Goal: Information Seeking & Learning: Learn about a topic

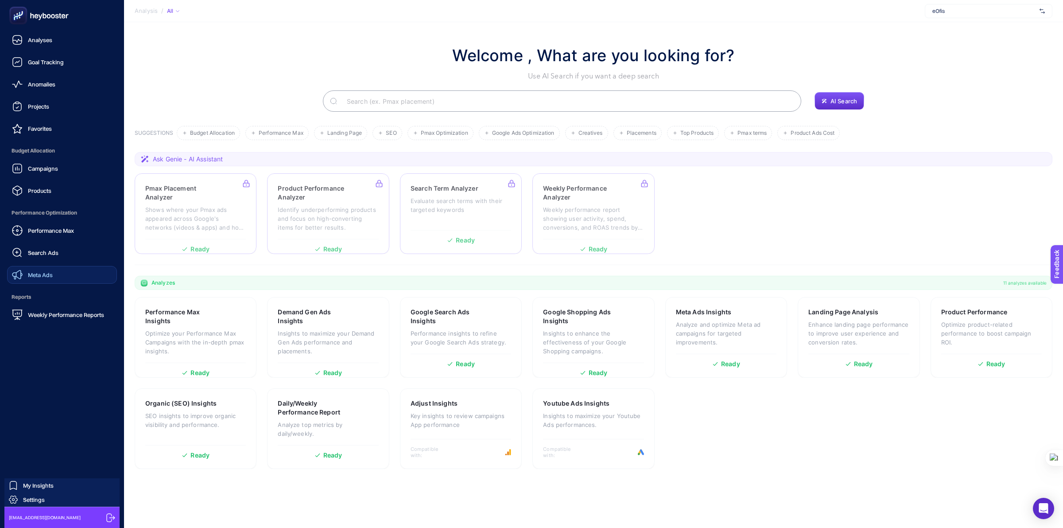
click at [52, 268] on link "Meta Ads" at bounding box center [62, 275] width 110 height 18
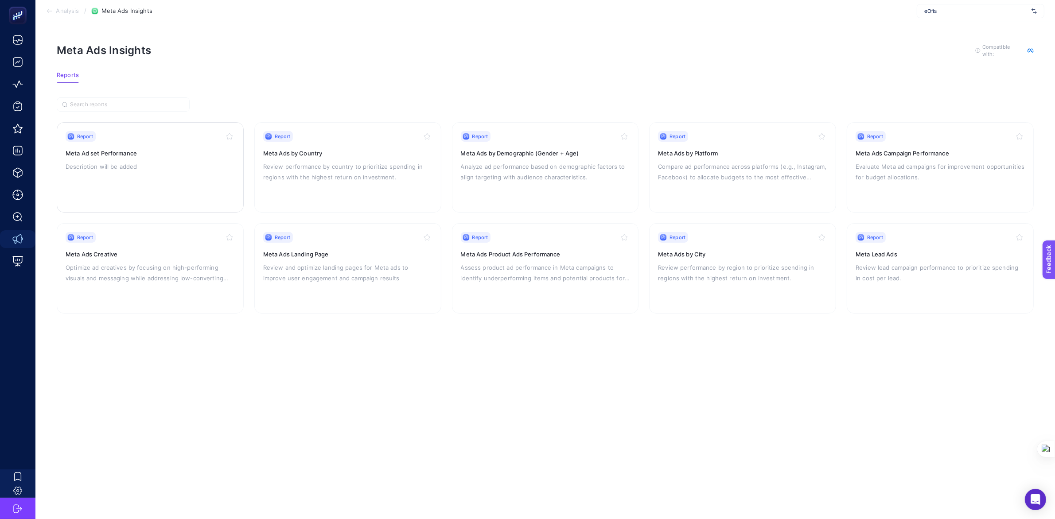
click at [153, 151] on h3 "Meta Ad set Performance" at bounding box center [150, 153] width 169 height 9
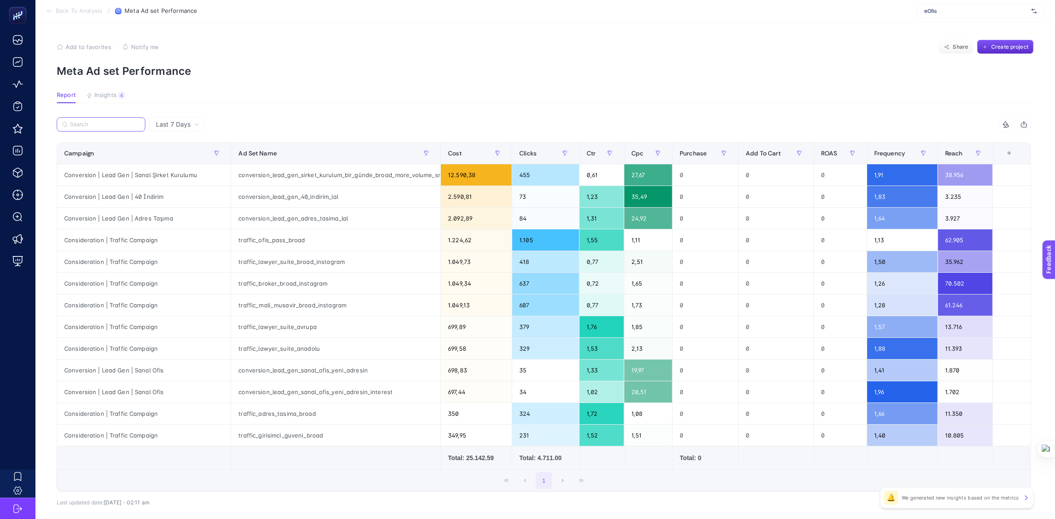
click at [120, 124] on input "Search" at bounding box center [105, 124] width 70 height 7
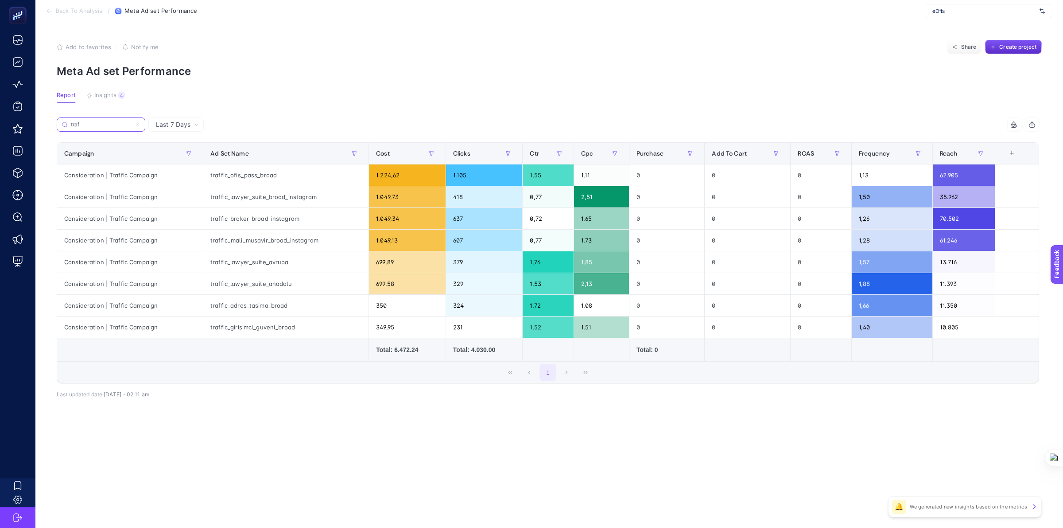
type input "traf"
drag, startPoint x: 392, startPoint y: 352, endPoint x: 419, endPoint y: 355, distance: 26.7
click at [419, 354] on div "Total: 6.472.24" at bounding box center [407, 349] width 62 height 9
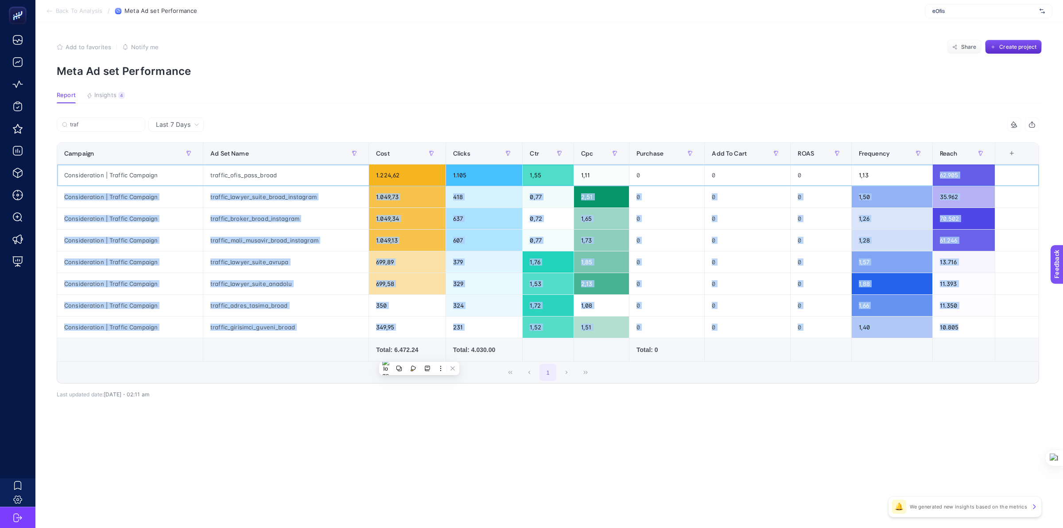
drag, startPoint x: 937, startPoint y: 167, endPoint x: 969, endPoint y: 318, distance: 153.8
click at [969, 318] on tbody "Consideration | Traffic Campaign traffic_ofis_pass_broad 1.224,62 1.105 1,55 1,…" at bounding box center [548, 251] width 982 height 174
click at [969, 318] on div "10.805" at bounding box center [964, 326] width 62 height 21
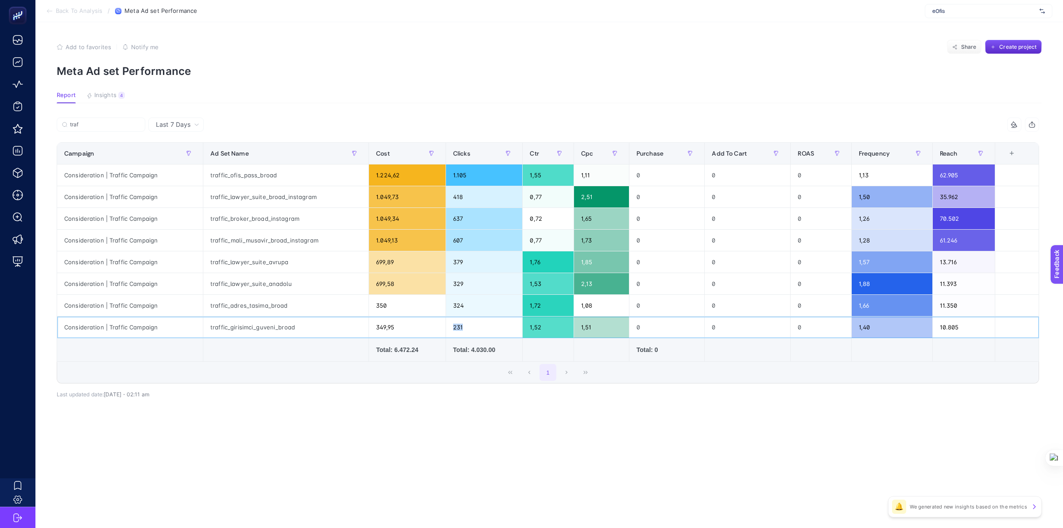
drag, startPoint x: 450, startPoint y: 330, endPoint x: 466, endPoint y: 327, distance: 17.1
click at [466, 327] on div "231" at bounding box center [484, 326] width 77 height 21
click at [464, 353] on div "Total: 4.030.00" at bounding box center [484, 349] width 62 height 9
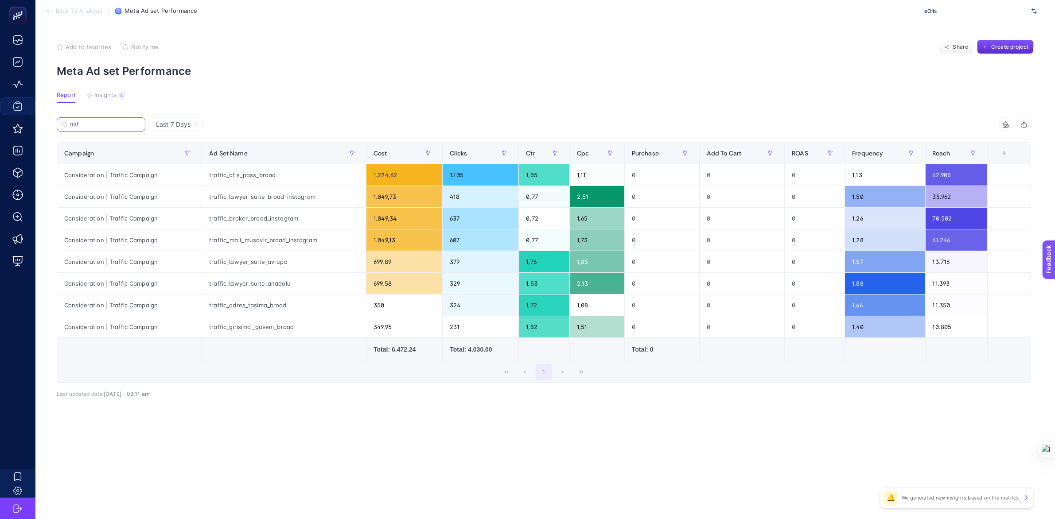
drag, startPoint x: 99, startPoint y: 123, endPoint x: 20, endPoint y: 107, distance: 80.4
click at [20, 107] on div "Back To Analysis / Meta Ad set Performance eOfis Add to favorites false Notify …" at bounding box center [527, 259] width 1055 height 519
